Goal: Task Accomplishment & Management: Use online tool/utility

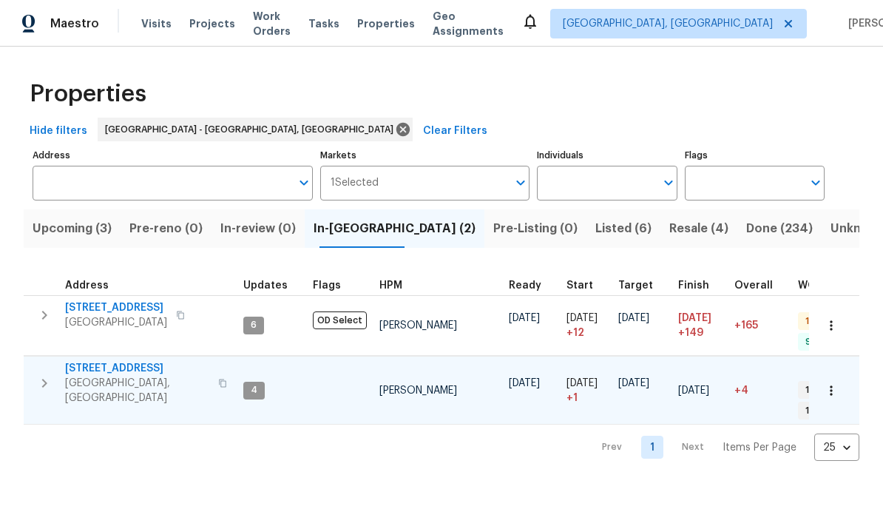
click at [117, 361] on span "4228 Miracle Ln" at bounding box center [137, 368] width 144 height 15
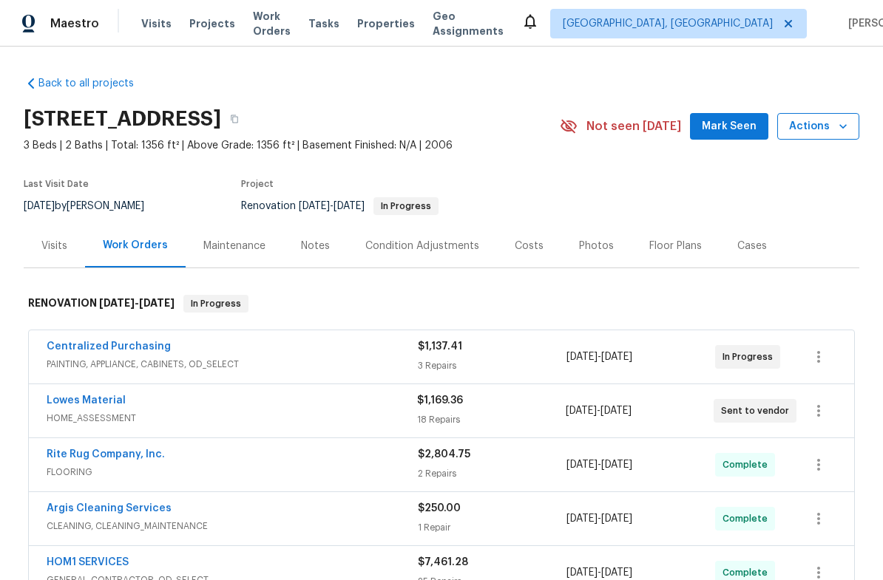
click at [827, 128] on span "Actions" at bounding box center [818, 127] width 58 height 18
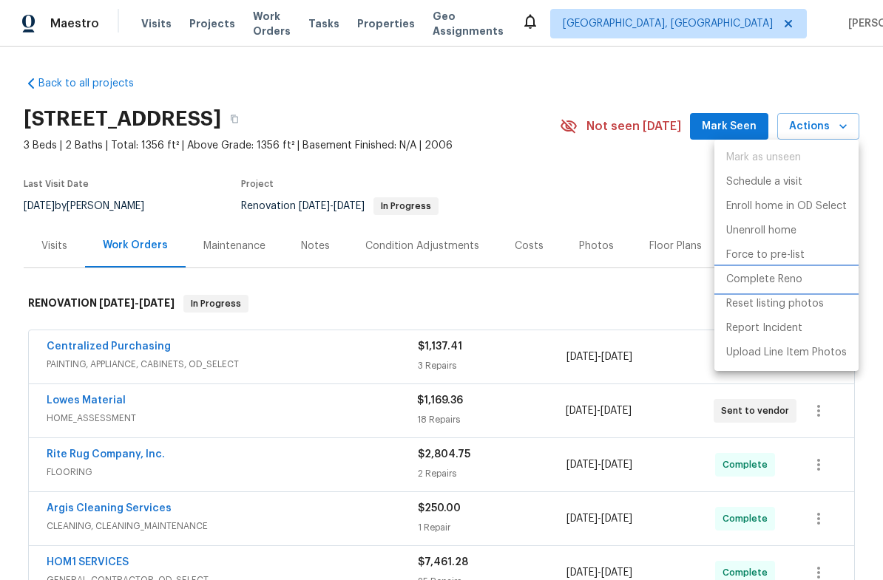
click at [806, 279] on li "Complete Reno" at bounding box center [786, 280] width 144 height 24
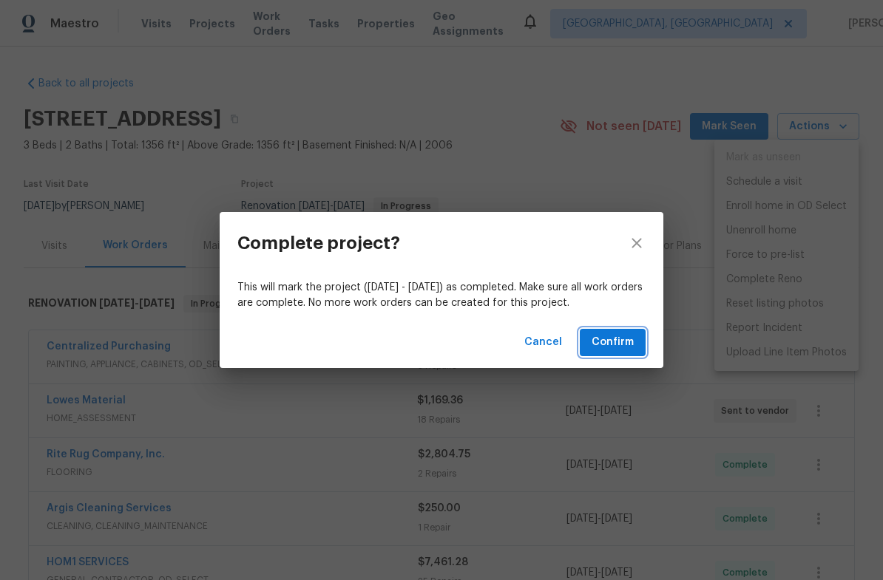
click at [605, 352] on button "Confirm" at bounding box center [613, 342] width 66 height 27
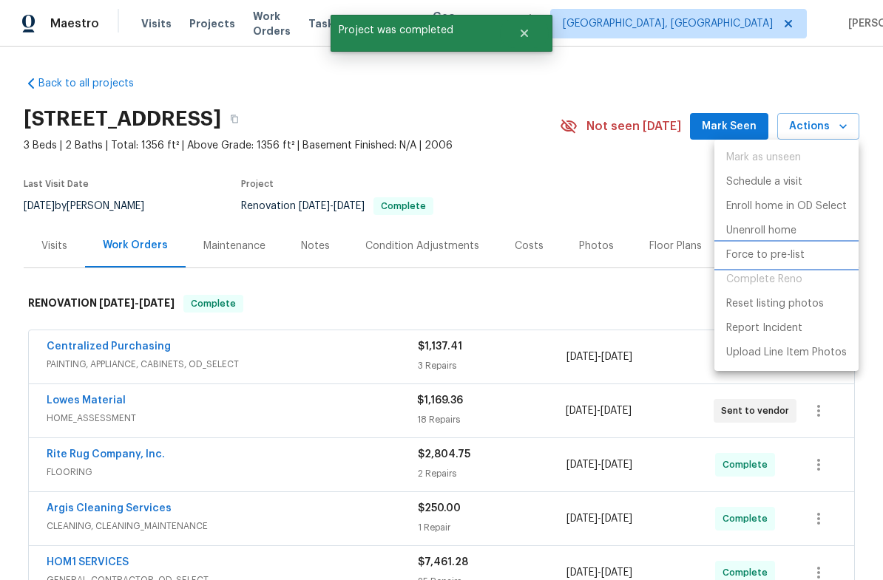
click at [814, 248] on li "Force to pre-list" at bounding box center [786, 255] width 144 height 24
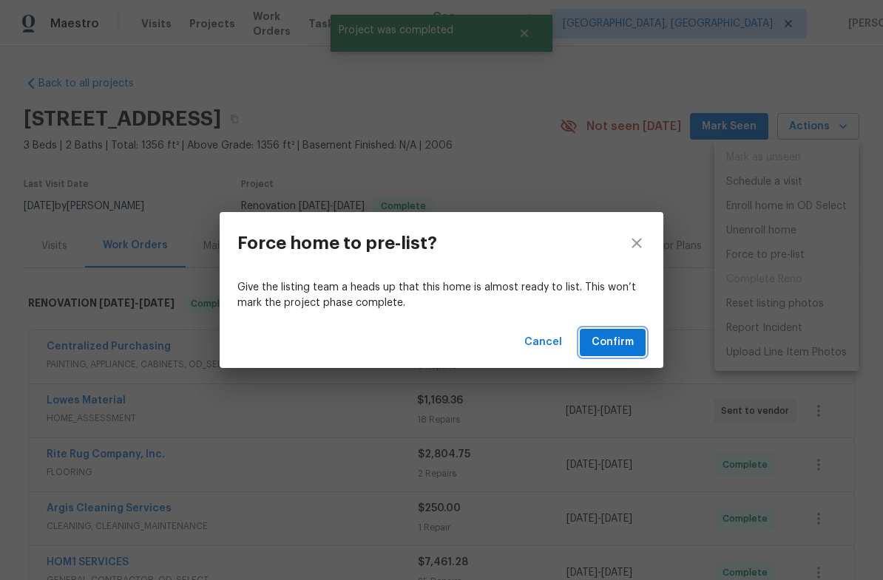
click at [625, 333] on button "Confirm" at bounding box center [613, 342] width 66 height 27
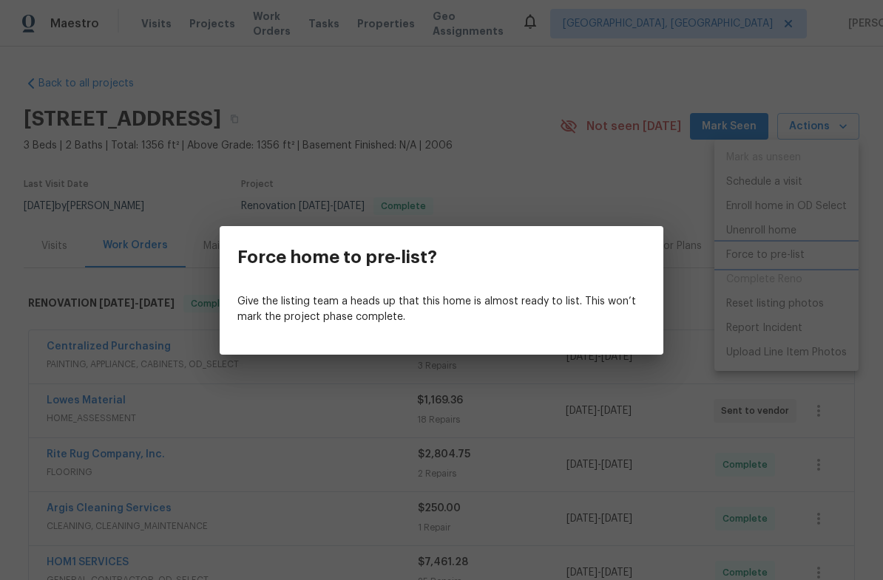
click at [715, 307] on div "Force home to pre-list? Give the listing team a heads up that this home is almo…" at bounding box center [441, 290] width 883 height 580
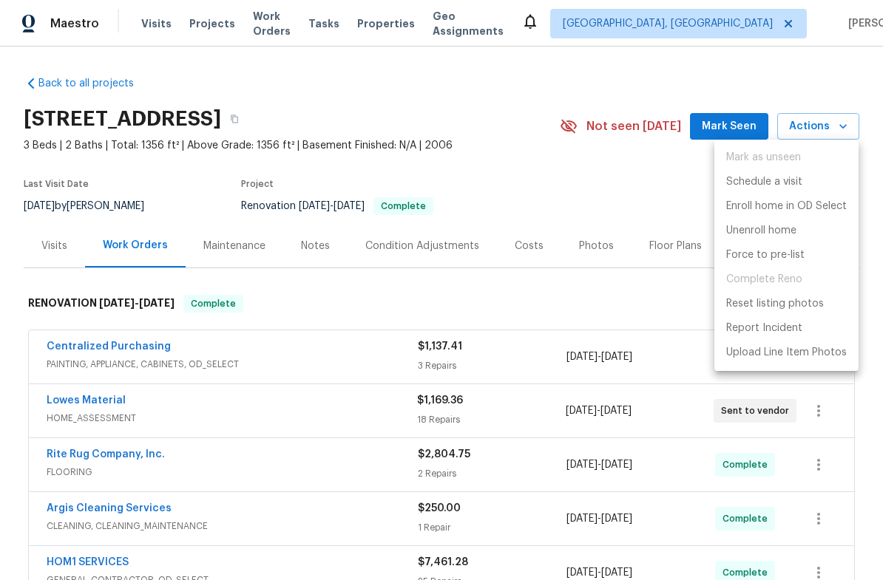
click at [645, 188] on div at bounding box center [441, 290] width 883 height 580
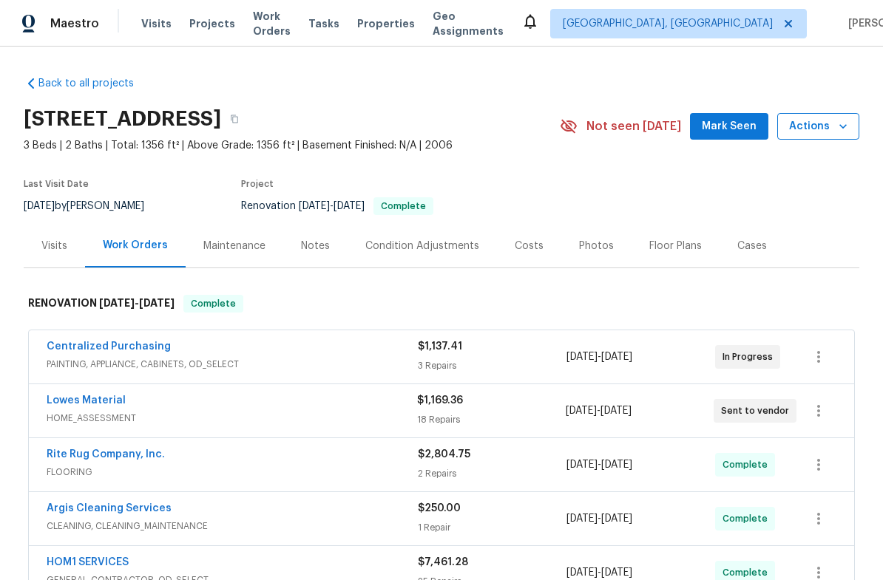
click at [832, 120] on span "Actions" at bounding box center [818, 127] width 58 height 18
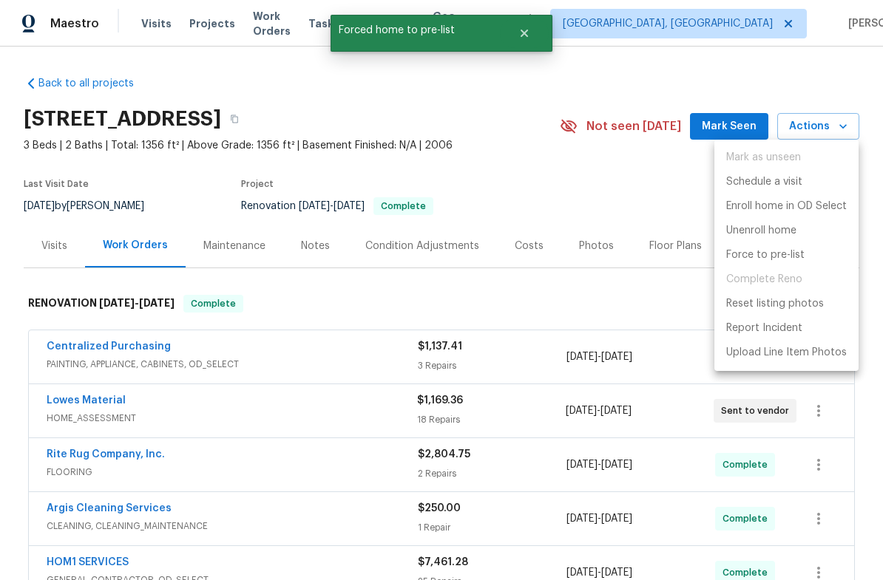
click at [629, 177] on div at bounding box center [441, 290] width 883 height 580
